Goal: Check status: Check status

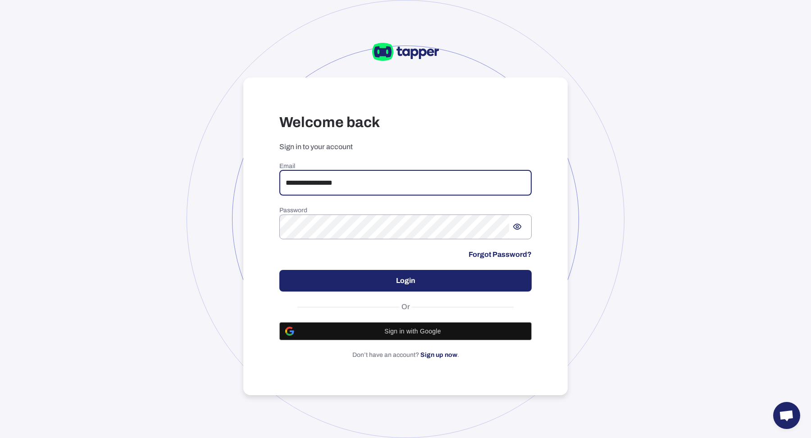
click at [366, 171] on input "**********" at bounding box center [405, 182] width 252 height 25
type input "**********"
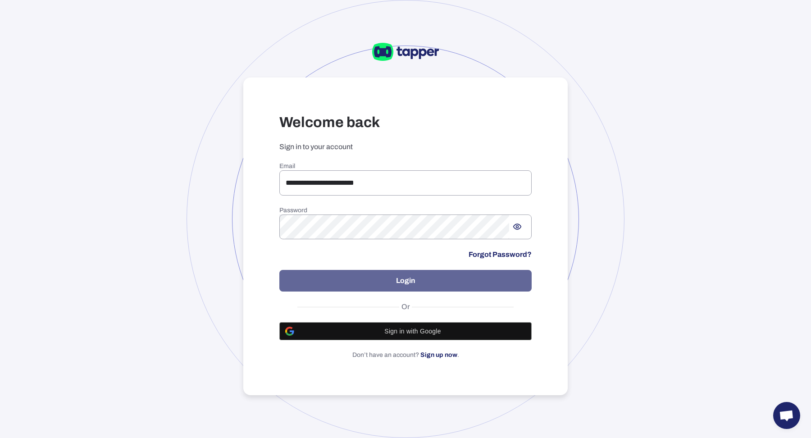
click at [371, 277] on button "Login" at bounding box center [405, 281] width 252 height 22
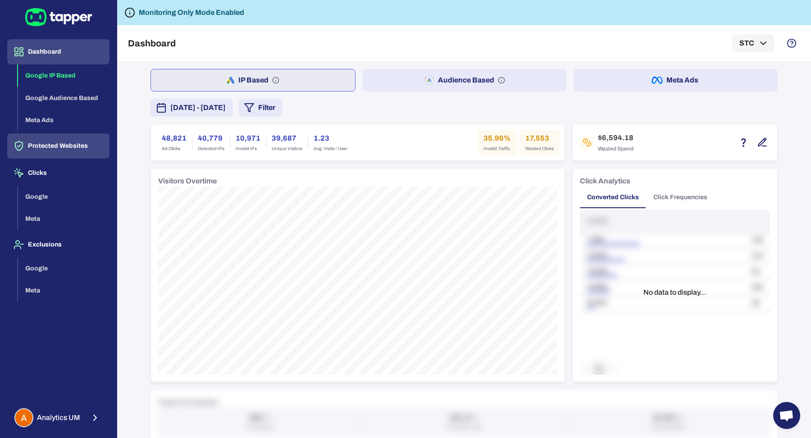
click at [27, 151] on button "Protected Websites" at bounding box center [58, 145] width 102 height 25
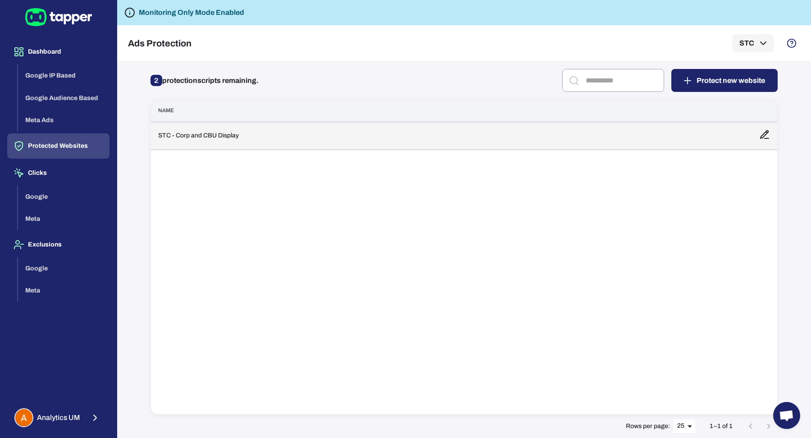
click at [215, 141] on td "STC - Corp and CBU Display" at bounding box center [451, 136] width 601 height 28
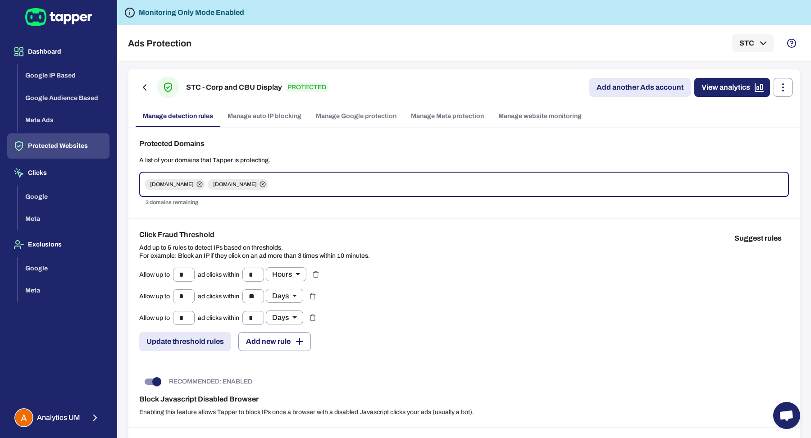
click at [372, 125] on link "Manage Google protection" at bounding box center [356, 116] width 95 height 22
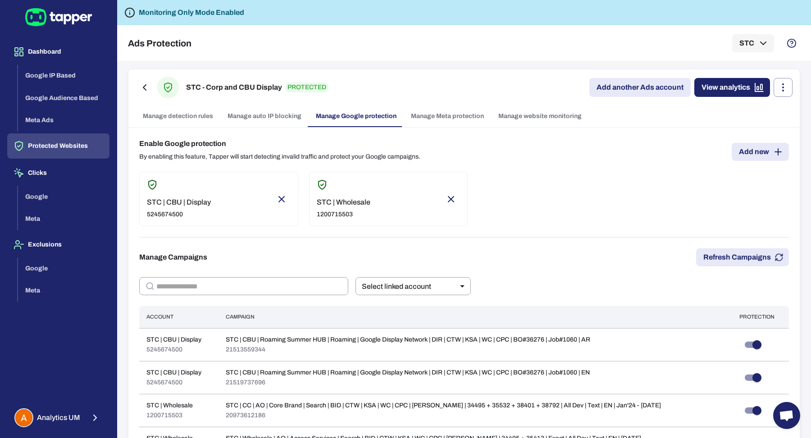
click at [210, 213] on div "STC | CBU | Display 5245674500" at bounding box center [218, 199] width 159 height 55
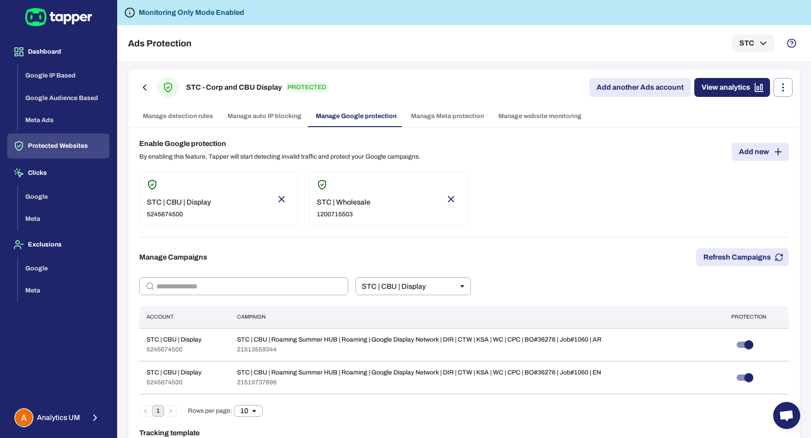
click at [338, 211] on p "1200715503" at bounding box center [344, 214] width 54 height 8
type input "***"
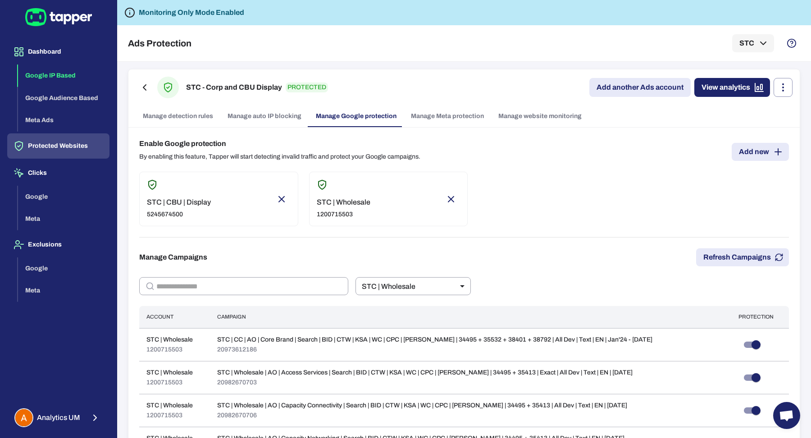
click at [84, 86] on button "Google IP Based" at bounding box center [63, 75] width 91 height 23
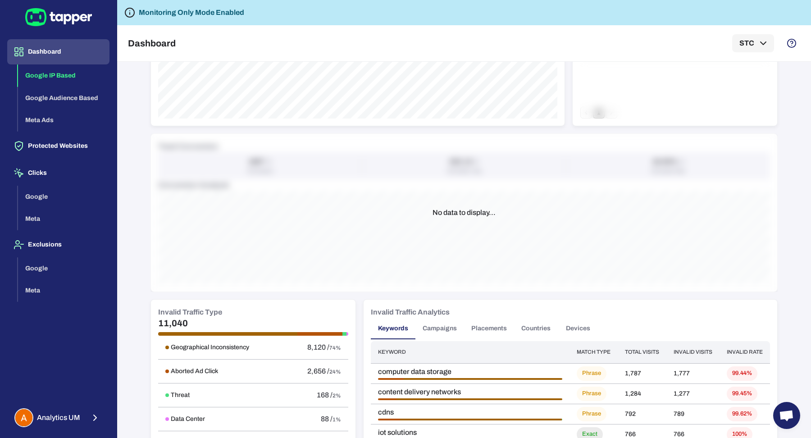
scroll to position [426, 0]
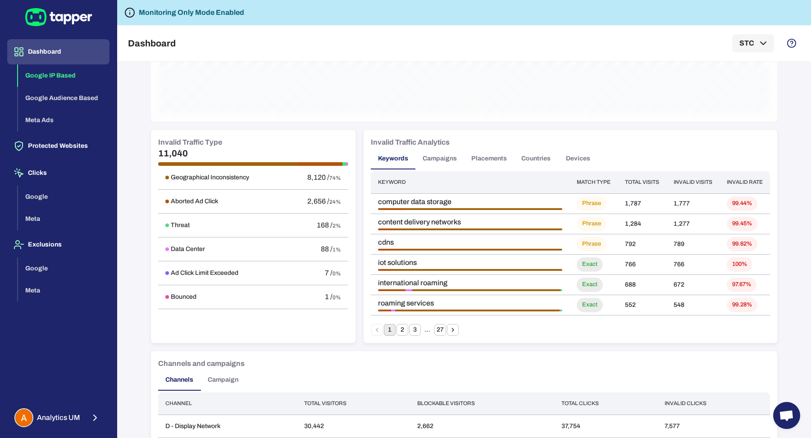
click at [448, 153] on button "Campaigns" at bounding box center [439, 159] width 49 height 22
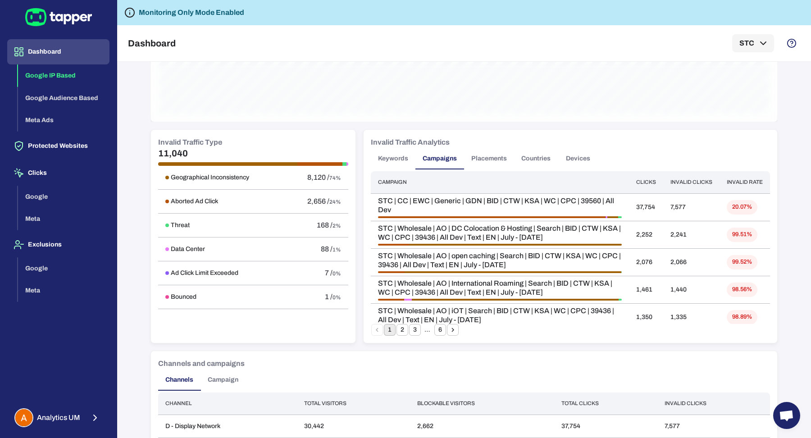
scroll to position [0, 0]
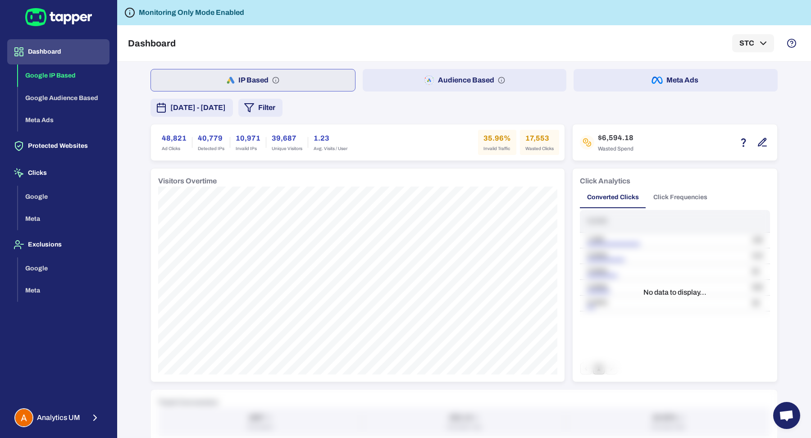
click at [282, 100] on button "Filter" at bounding box center [260, 108] width 44 height 18
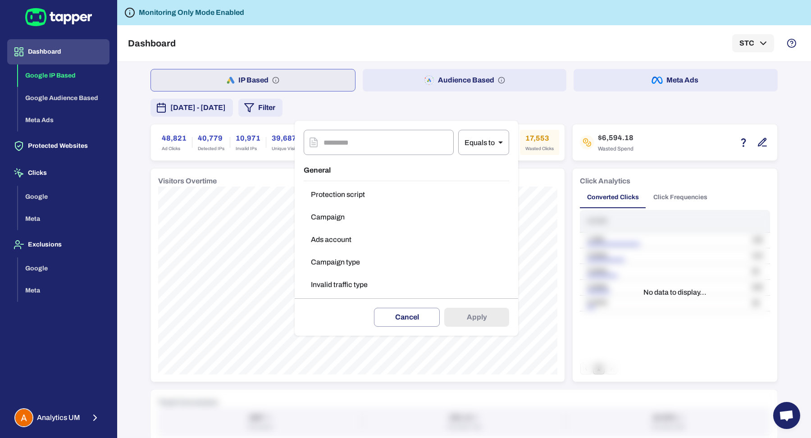
click at [354, 244] on button "Ads account" at bounding box center [406, 240] width 205 height 18
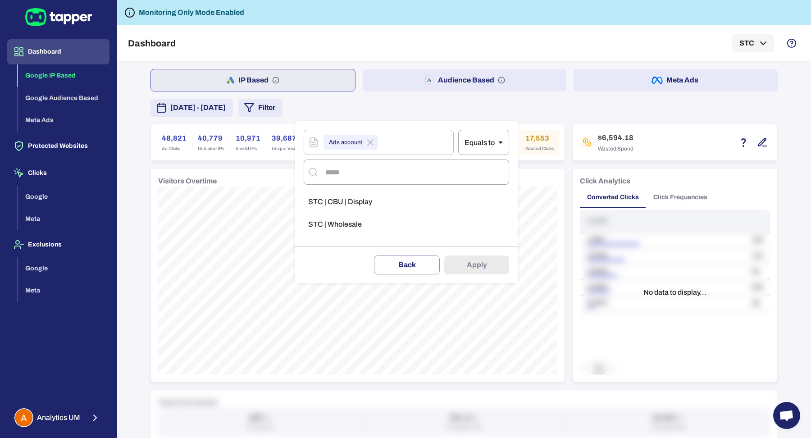
click at [547, 203] on div at bounding box center [405, 219] width 811 height 438
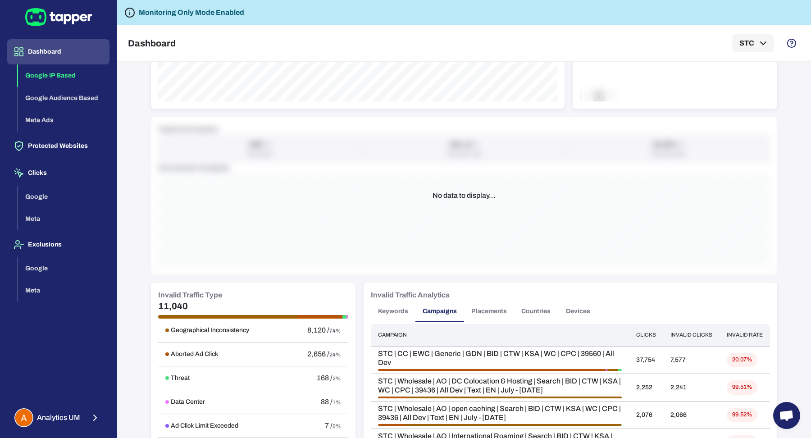
scroll to position [464, 0]
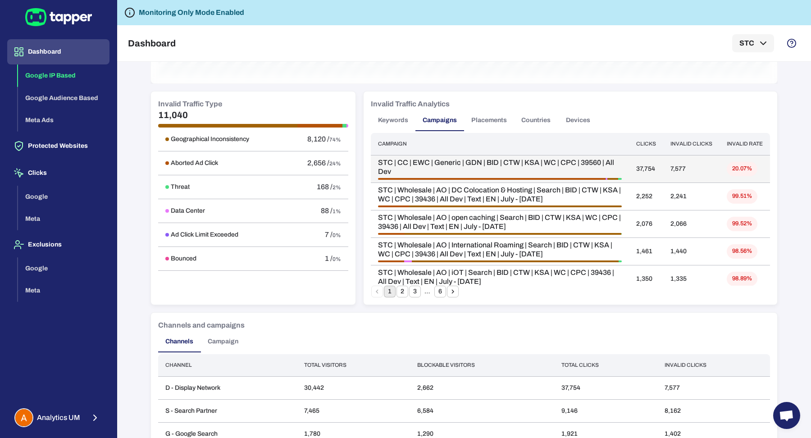
click at [440, 159] on span "STC | CC | EWC | Generic | GDN | BID | CTW | KSA | WC | CPC | 39560 | All Dev" at bounding box center [500, 167] width 244 height 18
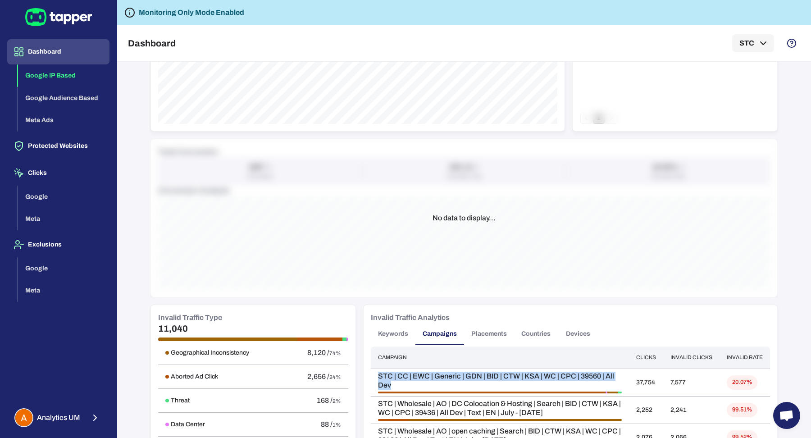
scroll to position [0, 0]
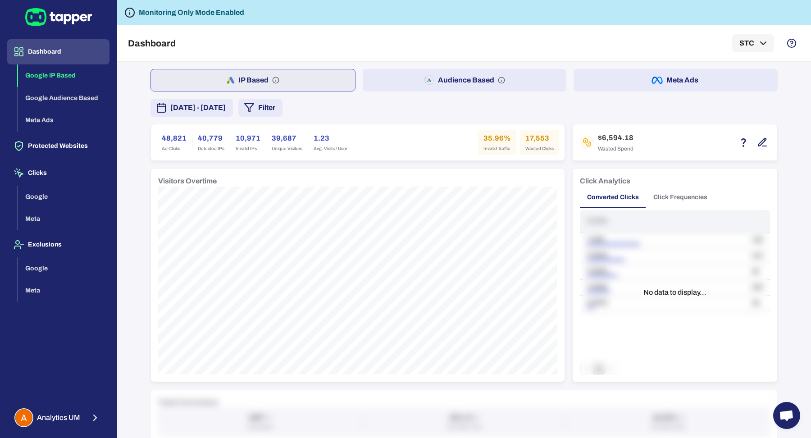
click at [282, 110] on button "Filter" at bounding box center [260, 108] width 44 height 18
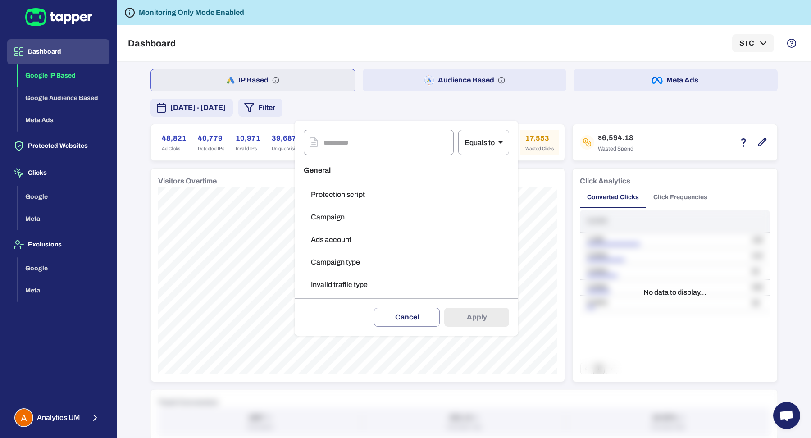
click at [359, 231] on button "Ads account" at bounding box center [406, 240] width 205 height 18
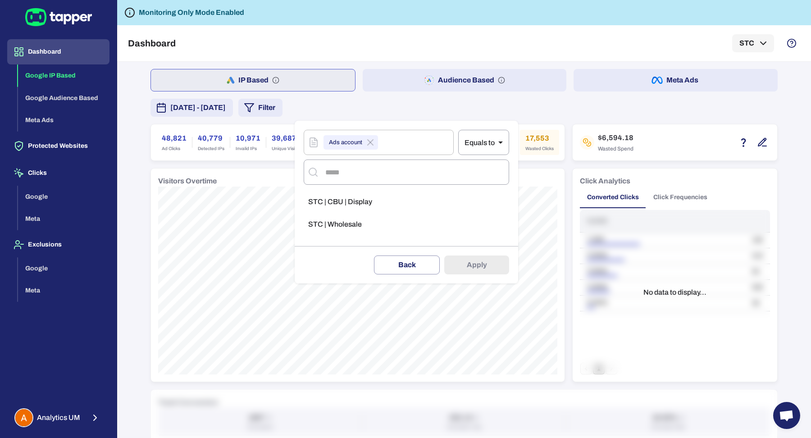
click at [371, 223] on li "STC | Wholesale" at bounding box center [406, 224] width 205 height 18
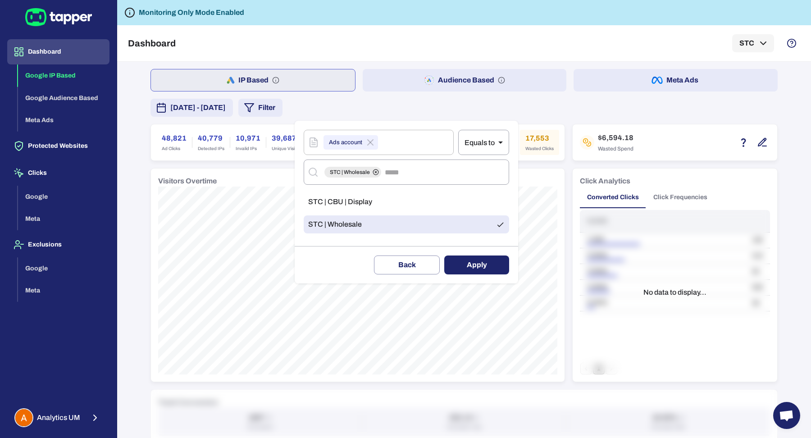
click at [470, 257] on button "Apply" at bounding box center [476, 264] width 65 height 19
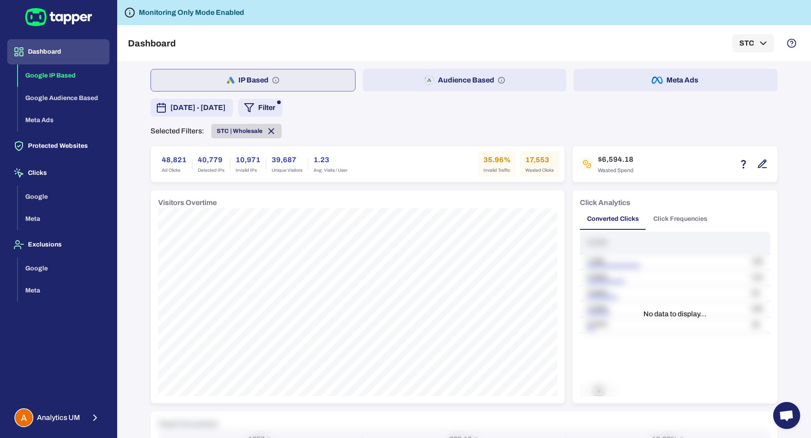
click at [269, 131] on icon at bounding box center [271, 131] width 10 height 10
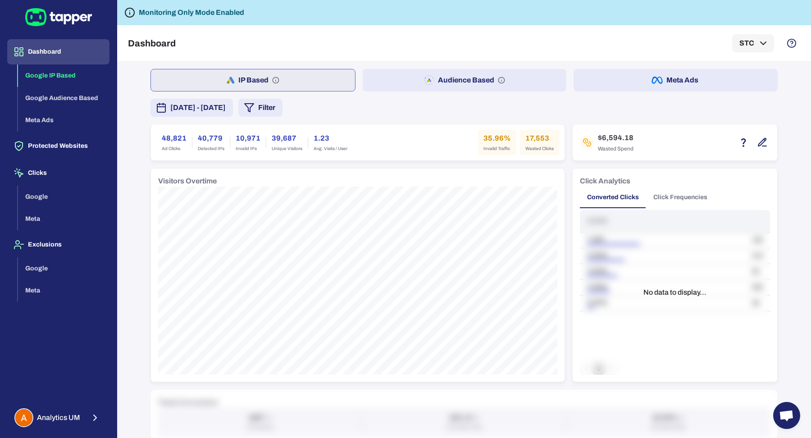
click at [320, 116] on div "IP Based Audience Based Meta Ads [DATE] - [DATE] Filter 48,821 Ad Clicks 40,779…" at bounding box center [463, 422] width 627 height 707
click at [282, 112] on button "Filter" at bounding box center [260, 108] width 44 height 18
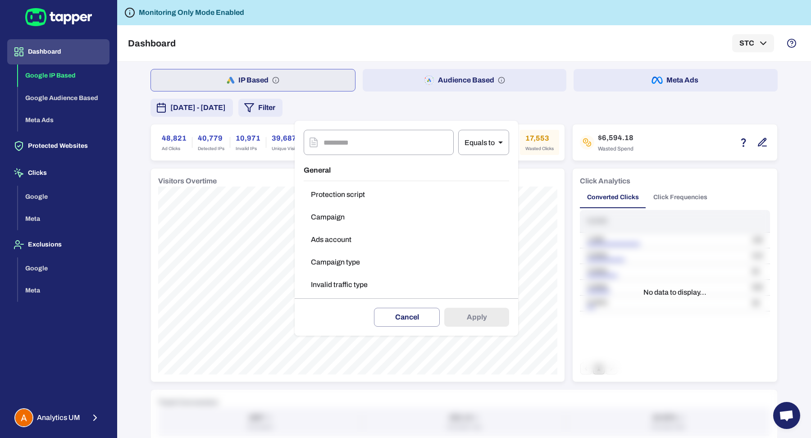
click at [367, 238] on button "Ads account" at bounding box center [406, 240] width 205 height 18
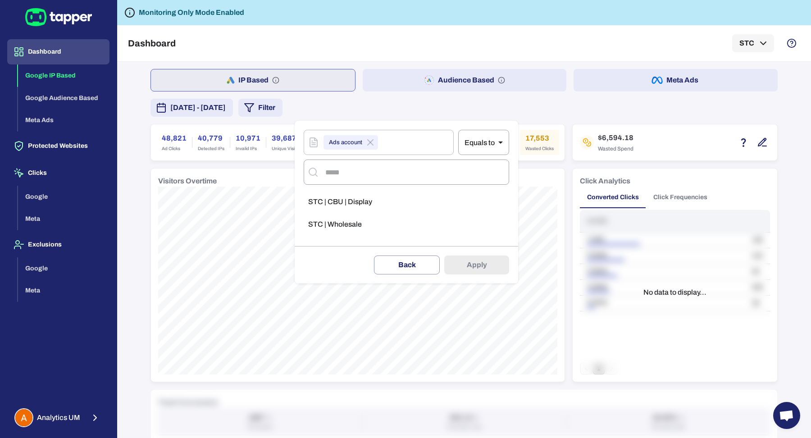
click at [348, 218] on li "STC | Wholesale" at bounding box center [406, 224] width 205 height 18
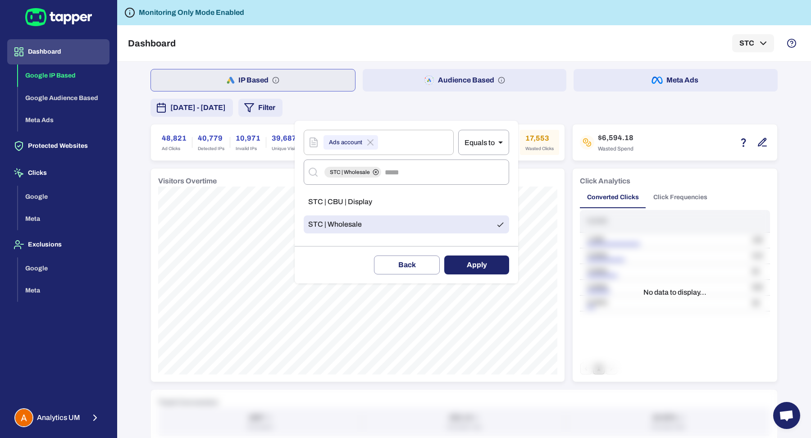
click at [492, 275] on div "Delete filter Back Apply" at bounding box center [406, 264] width 223 height 37
click at [491, 268] on button "Apply" at bounding box center [476, 264] width 65 height 19
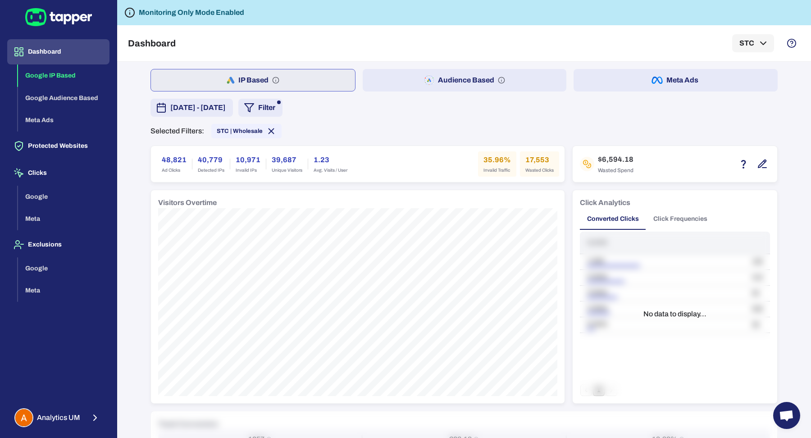
click at [282, 99] on button "Filter" at bounding box center [260, 108] width 44 height 18
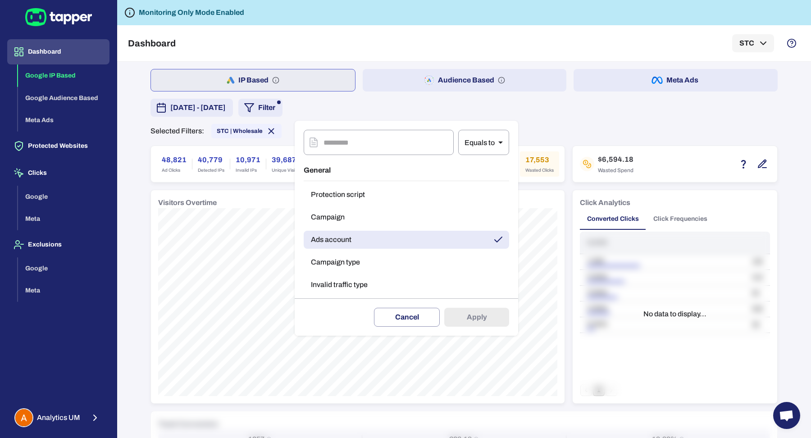
click at [335, 209] on button "Campaign" at bounding box center [406, 217] width 205 height 18
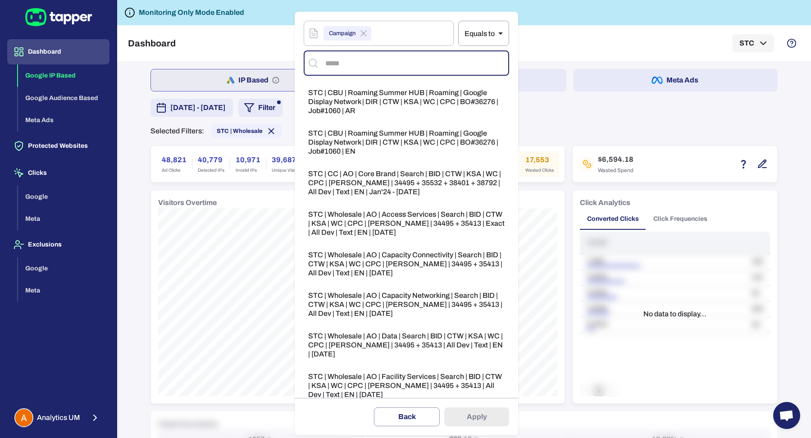
click at [363, 60] on input "text" at bounding box center [414, 63] width 182 height 17
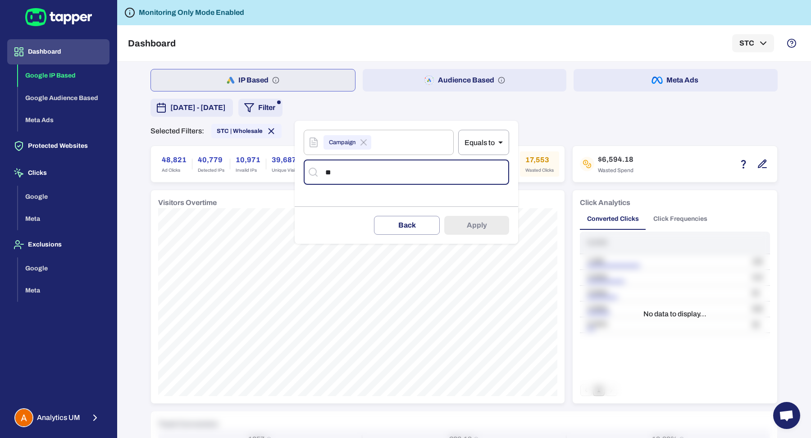
type input "***"
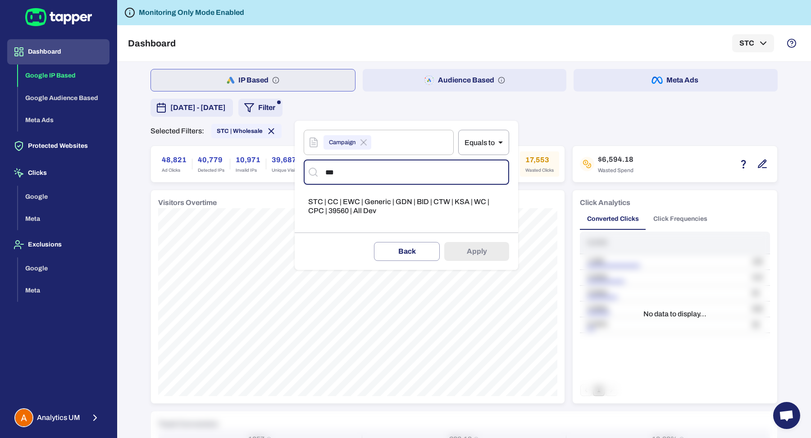
click at [372, 211] on span "STC | CC | EWC | Generic | GDN | BID | CTW | KSA | WC | CPC | 39560 | All Dev" at bounding box center [406, 206] width 196 height 18
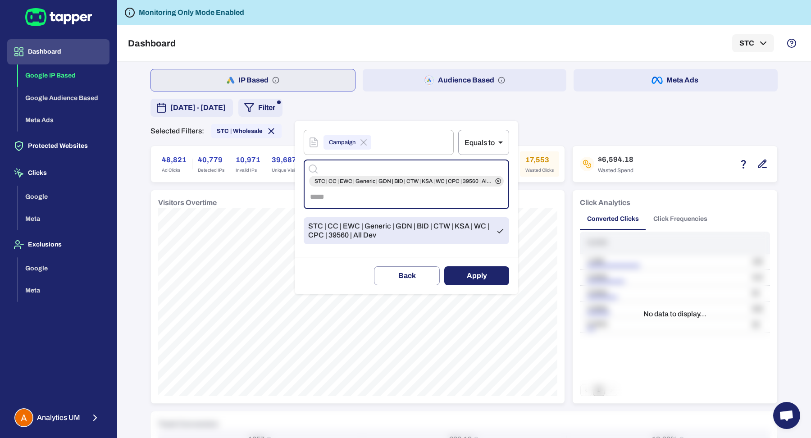
click at [468, 281] on button "Apply" at bounding box center [476, 275] width 65 height 19
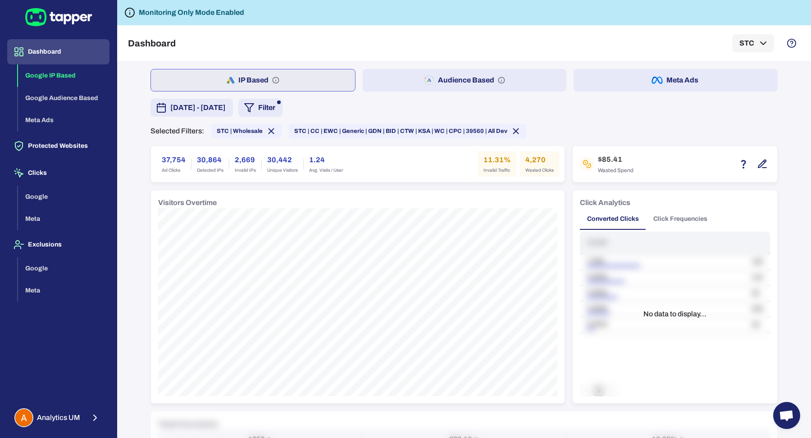
click at [226, 108] on span "[DATE] - [DATE]" at bounding box center [197, 107] width 55 height 11
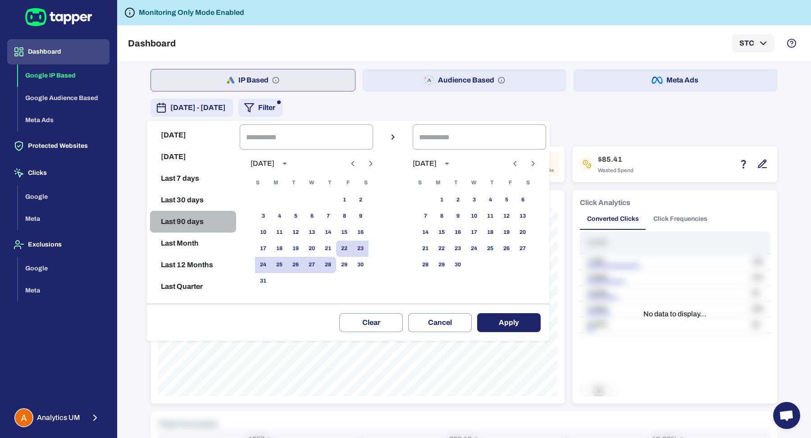
click at [185, 224] on button "Last 90 days" at bounding box center [193, 222] width 86 height 22
type input "**********"
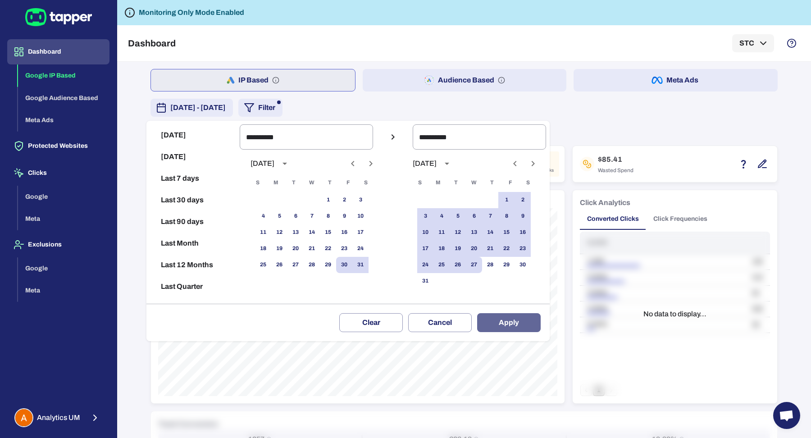
click at [506, 331] on button "Apply" at bounding box center [509, 322] width 64 height 19
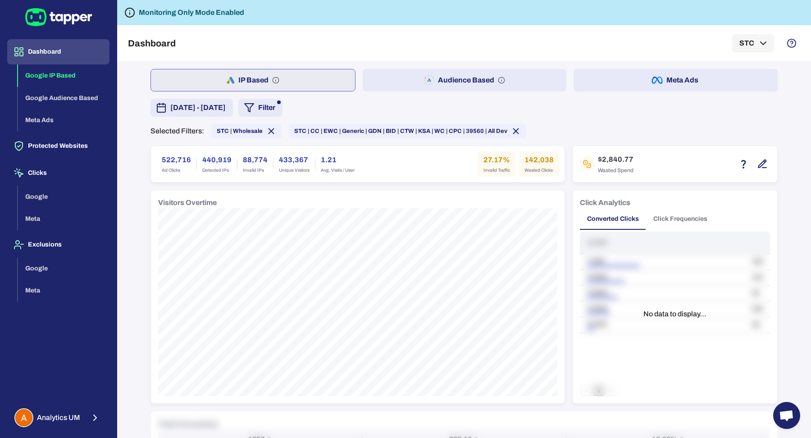
click at [206, 103] on span "[DATE] - [DATE]" at bounding box center [197, 107] width 55 height 11
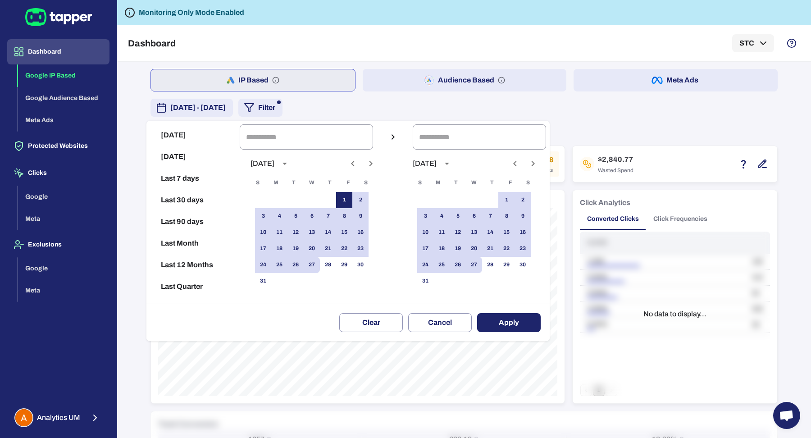
click at [352, 199] on button "1" at bounding box center [344, 200] width 16 height 16
type input "**********"
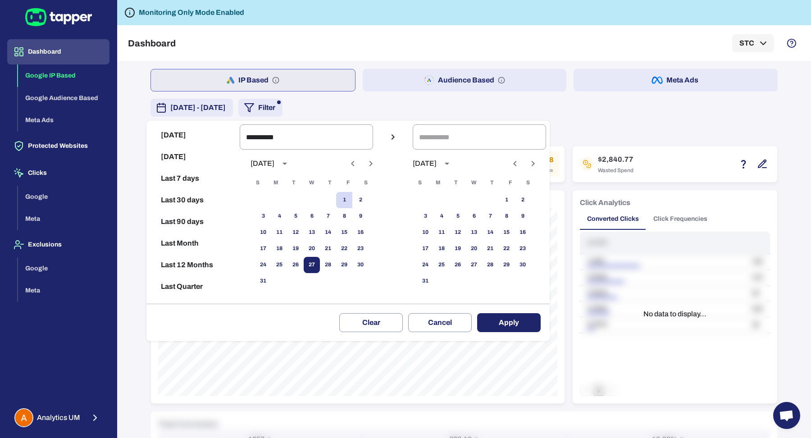
click at [320, 261] on button "27" at bounding box center [312, 265] width 16 height 16
type input "**********"
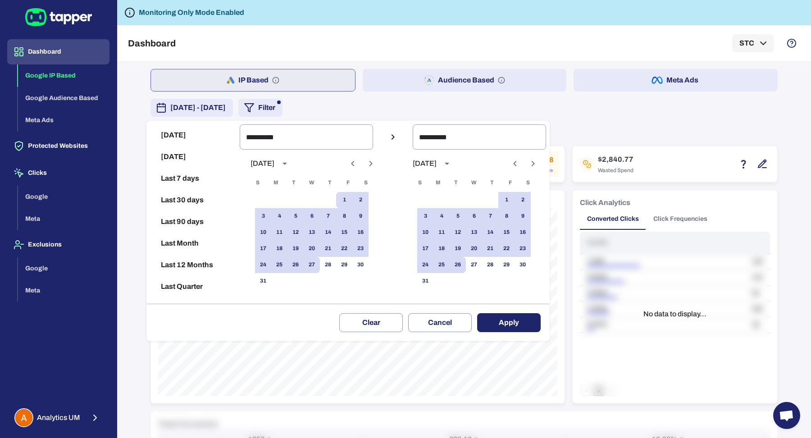
click at [515, 319] on button "Apply" at bounding box center [509, 322] width 64 height 19
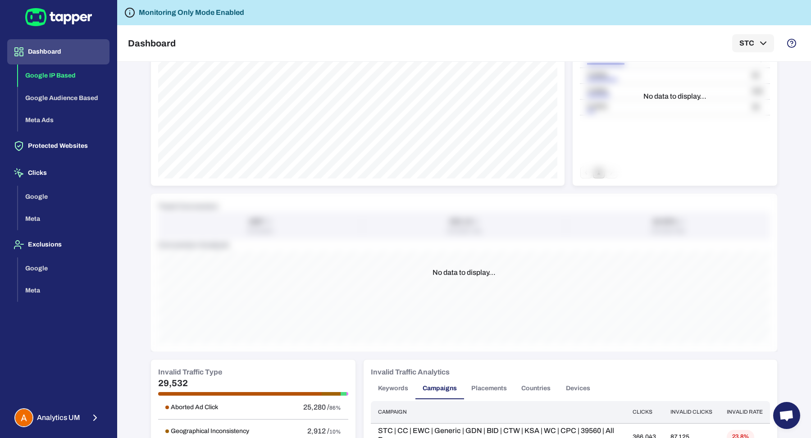
scroll to position [348, 0]
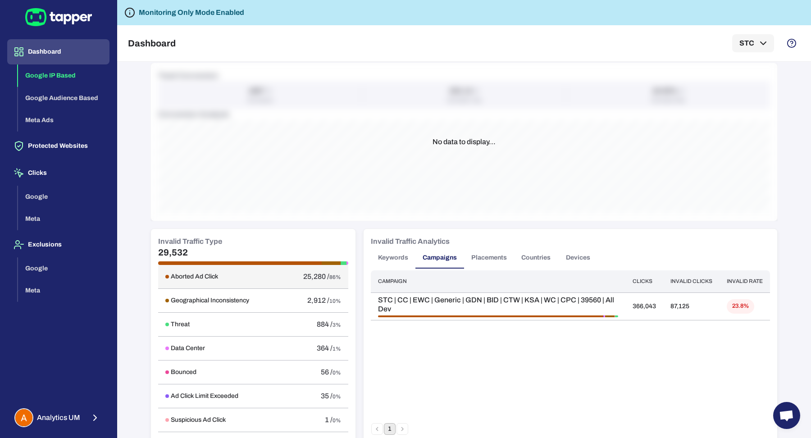
click at [333, 280] on td "25,280 / 86%" at bounding box center [315, 277] width 66 height 24
click at [199, 255] on h5 "29,532" at bounding box center [253, 252] width 190 height 11
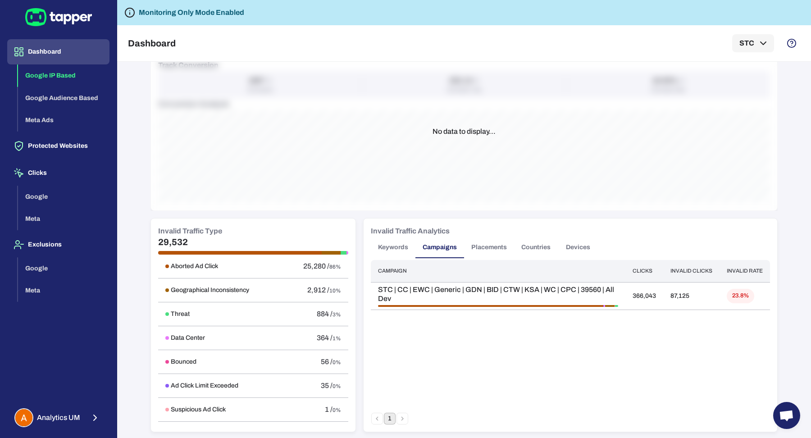
scroll to position [360, 0]
click at [417, 241] on button "Campaigns" at bounding box center [439, 246] width 49 height 22
click at [491, 245] on button "Placements" at bounding box center [489, 246] width 50 height 22
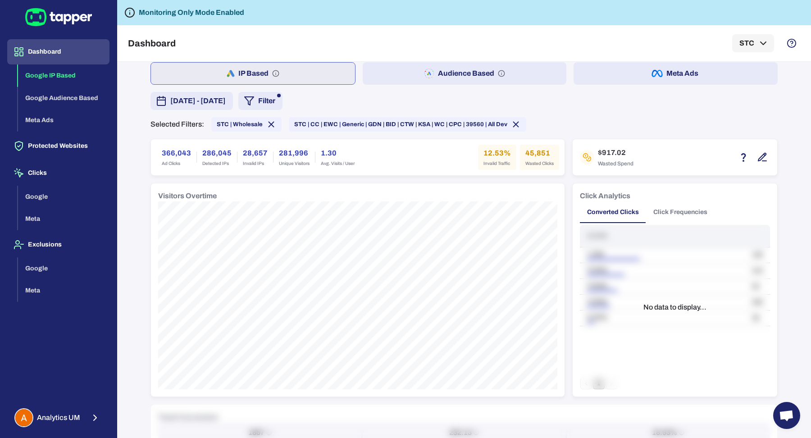
scroll to position [0, 0]
